Goal: Task Accomplishment & Management: Manage account settings

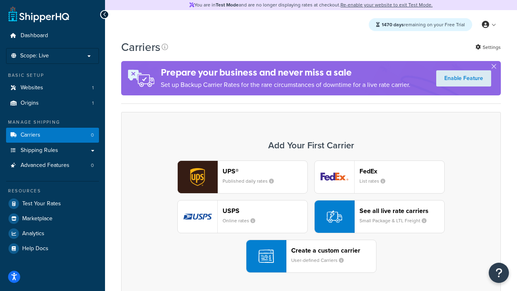
click at [311, 216] on div "UPS® Published daily rates FedEx List rates USPS Online rates See all live rate…" at bounding box center [311, 216] width 362 height 112
click at [402, 171] on header "FedEx" at bounding box center [401, 171] width 85 height 8
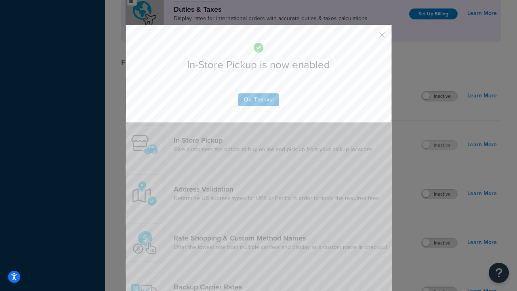
click at [370, 38] on button "button" at bounding box center [370, 38] width 2 height 2
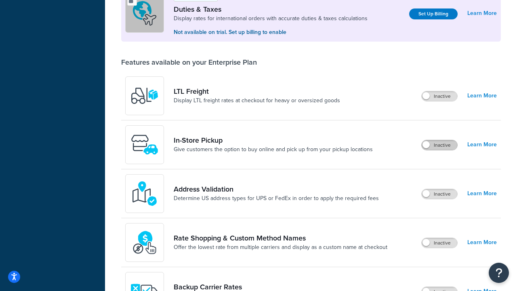
scroll to position [247, 0]
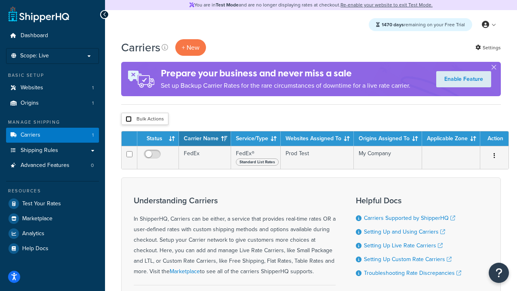
click at [128, 119] on input "checkbox" at bounding box center [129, 119] width 6 height 6
checkbox input "true"
click at [0, 0] on button "Delete" at bounding box center [0, 0] width 0 height 0
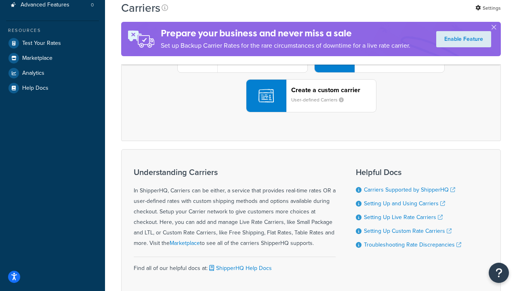
click at [311, 112] on div "UPS® Published daily rates FedEx List rates USPS Online rates See all live rate…" at bounding box center [311, 56] width 362 height 112
click at [402, 15] on header "FedEx" at bounding box center [401, 11] width 85 height 8
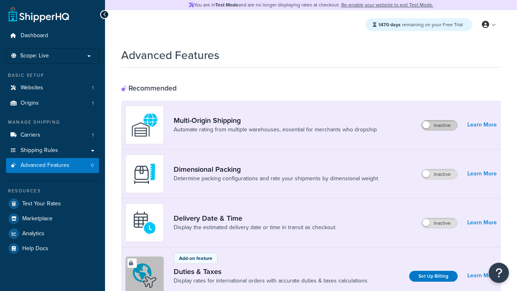
click at [440, 125] on label "Inactive" at bounding box center [439, 125] width 36 height 10
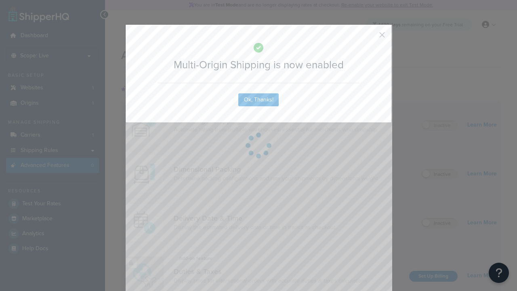
click at [370, 38] on button "button" at bounding box center [370, 38] width 2 height 2
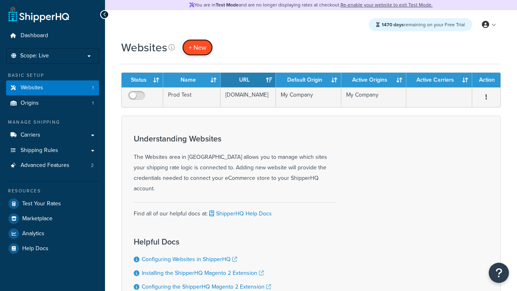
click at [197, 47] on span "+ New" at bounding box center [197, 47] width 18 height 9
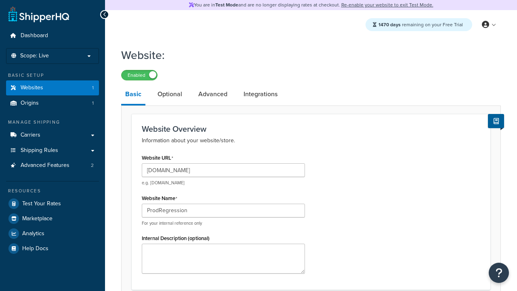
type input "ProdRegression"
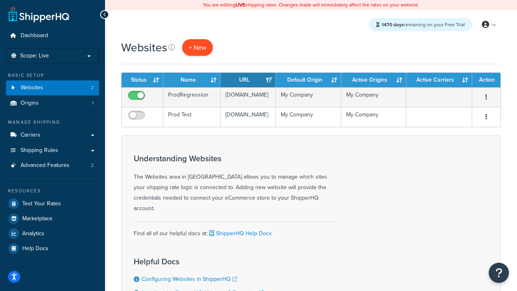
click at [197, 47] on span "+ New" at bounding box center [197, 47] width 18 height 9
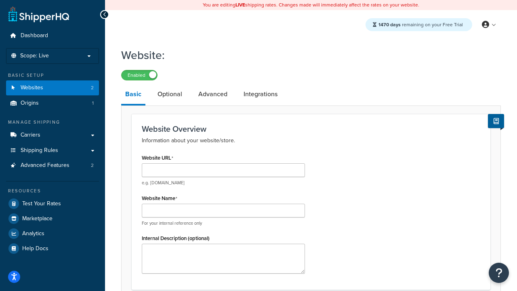
click at [169, 94] on link "Optional" at bounding box center [169, 93] width 33 height 19
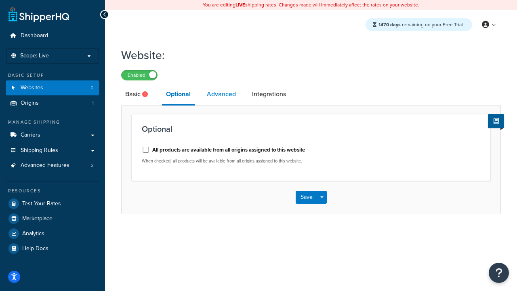
click at [221, 94] on link "Advanced" at bounding box center [221, 93] width 37 height 19
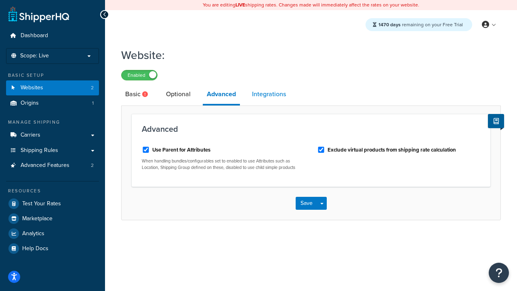
click at [269, 94] on link "Integrations" at bounding box center [269, 93] width 42 height 19
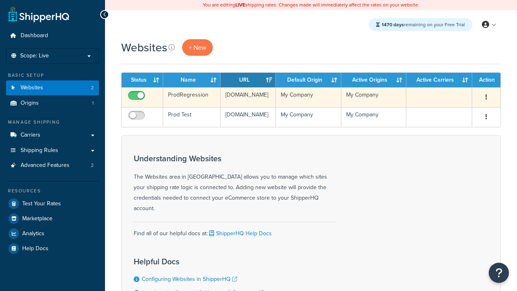
click at [486, 97] on icon "button" at bounding box center [486, 97] width 2 height 6
click at [0, 0] on link "Edit" at bounding box center [0, 0] width 0 height 0
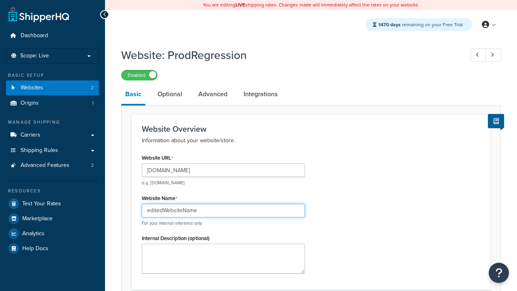
type input "editedWebsiteName"
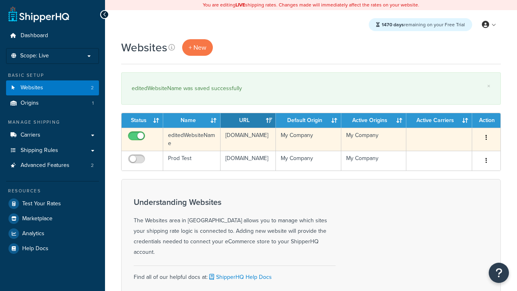
click at [486, 138] on icon "button" at bounding box center [486, 137] width 2 height 6
click at [0, 0] on link "Duplicate" at bounding box center [0, 0] width 0 height 0
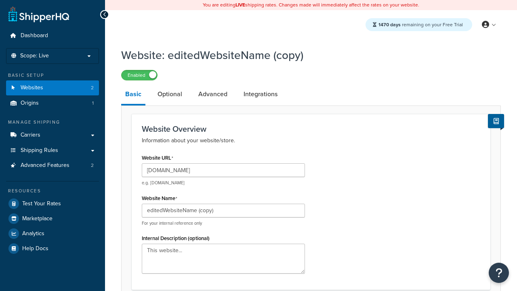
scroll to position [276, 0]
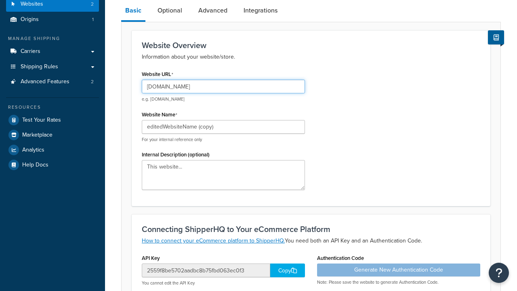
type input "[DOMAIN_NAME]"
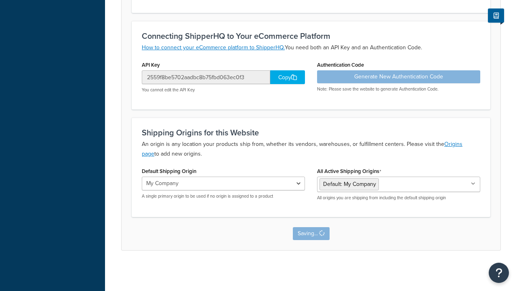
scroll to position [0, 0]
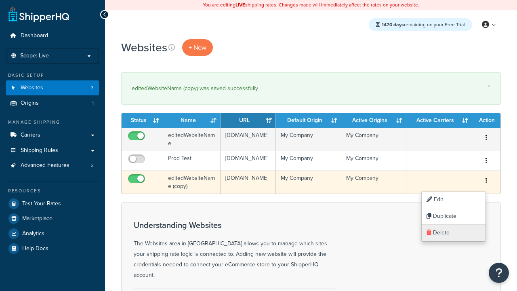
click at [453, 232] on link "Delete" at bounding box center [453, 232] width 64 height 17
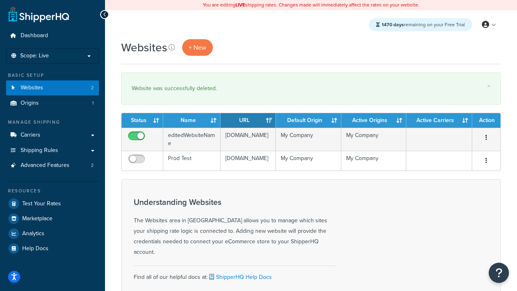
click at [142, 120] on th "Status" at bounding box center [142, 120] width 42 height 15
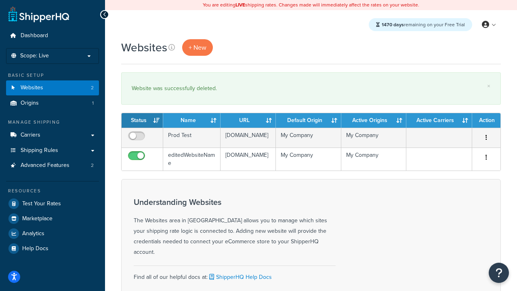
click at [142, 120] on th "Status" at bounding box center [142, 120] width 42 height 15
click at [192, 120] on th "Name" at bounding box center [191, 120] width 57 height 15
click at [248, 120] on th "URL" at bounding box center [247, 120] width 55 height 15
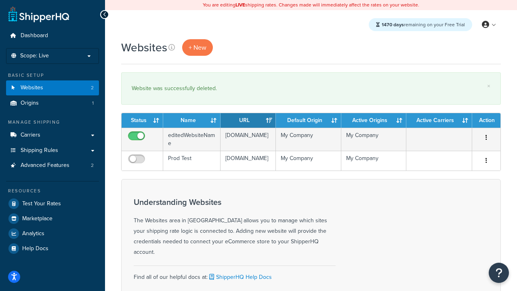
click at [308, 120] on th "Default Origin" at bounding box center [308, 120] width 65 height 15
click at [373, 120] on th "Active Origins" at bounding box center [373, 120] width 65 height 15
click at [439, 120] on th "Active Carriers" at bounding box center [439, 120] width 66 height 15
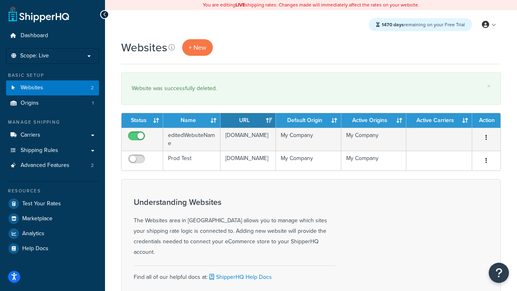
click at [439, 120] on th "Active Carriers" at bounding box center [439, 120] width 66 height 15
click at [486, 120] on th "Action" at bounding box center [486, 120] width 28 height 15
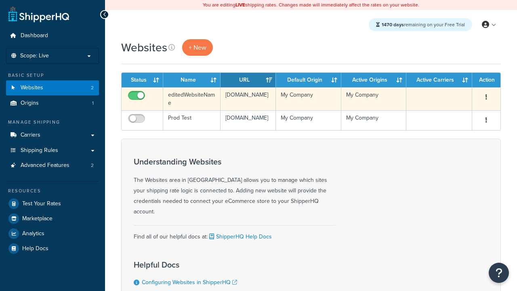
click at [486, 97] on icon "button" at bounding box center [486, 97] width 2 height 6
click at [0, 0] on link "Delete" at bounding box center [0, 0] width 0 height 0
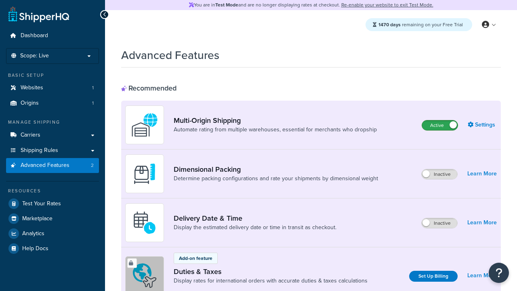
click at [440, 125] on label "Active" at bounding box center [440, 125] width 36 height 10
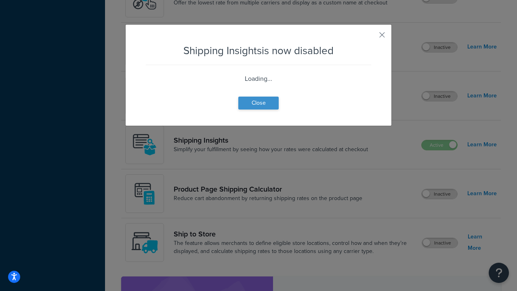
click at [258, 103] on button "Close" at bounding box center [258, 102] width 40 height 13
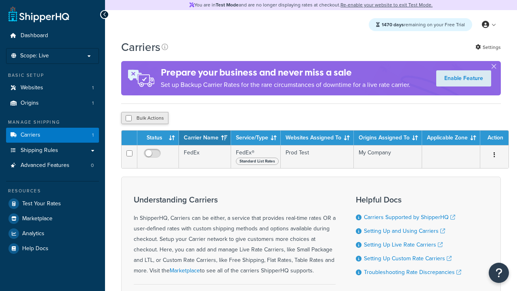
click at [128, 118] on input "checkbox" at bounding box center [129, 118] width 6 height 6
checkbox input "true"
click at [0, 0] on button "Delete" at bounding box center [0, 0] width 0 height 0
